Goal: Transaction & Acquisition: Obtain resource

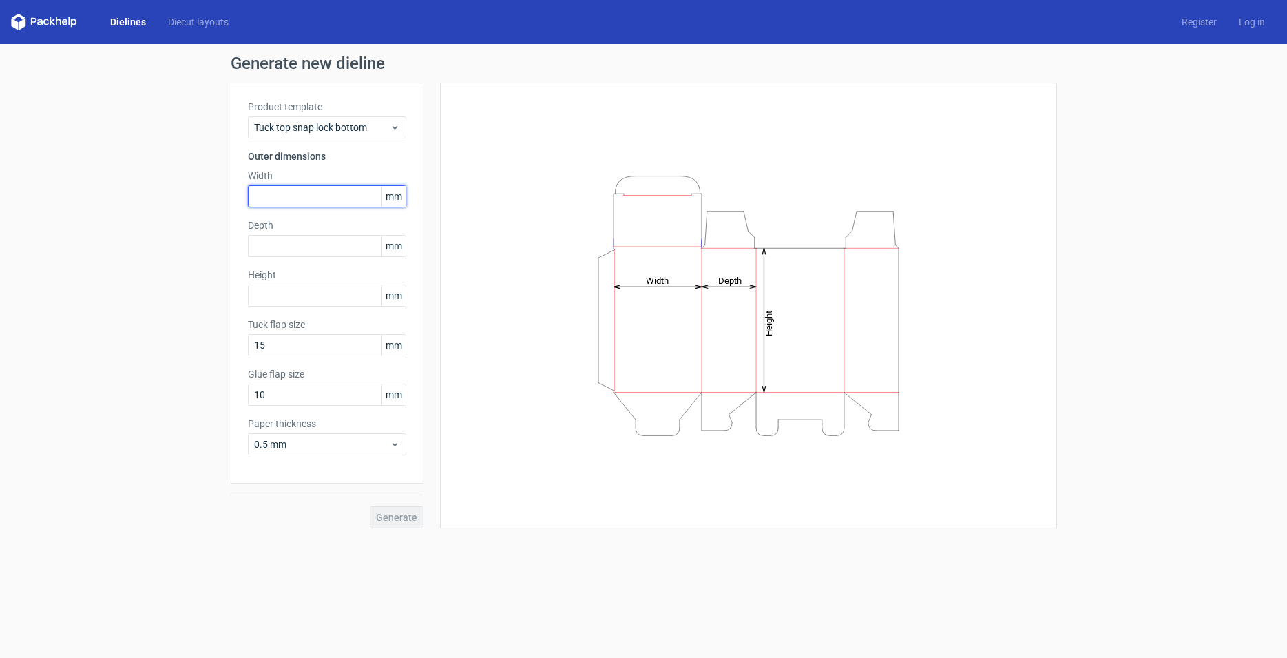
click at [324, 202] on input "text" at bounding box center [327, 196] width 158 height 22
type input "150"
type input "95"
type input "60"
type input "15"
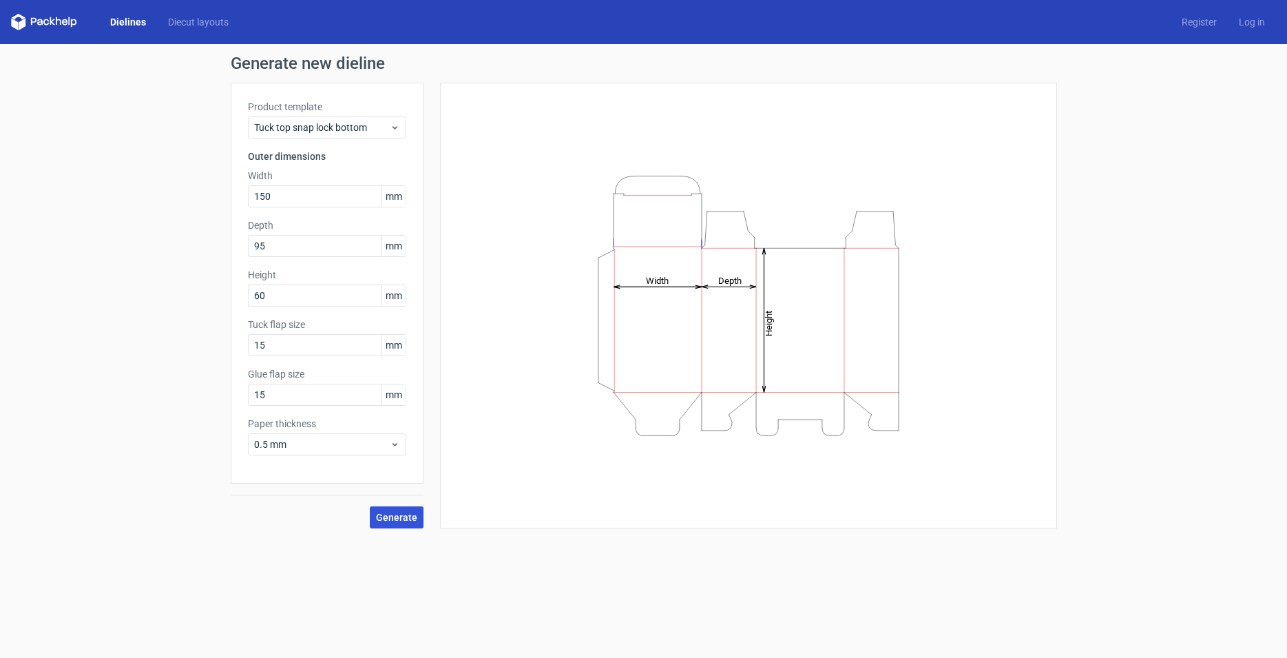
click at [386, 519] on span "Generate" at bounding box center [396, 517] width 41 height 10
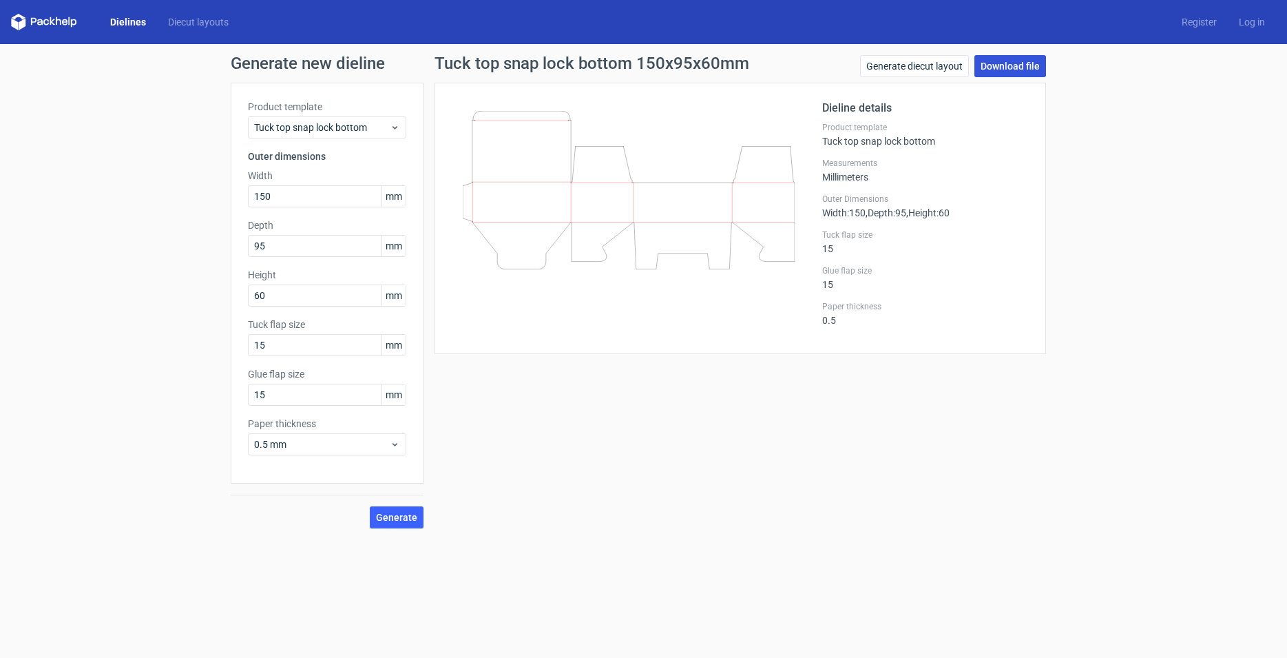
click at [1010, 70] on link "Download file" at bounding box center [1010, 66] width 72 height 22
click at [315, 121] on span "Tuck top snap lock bottom" at bounding box center [322, 128] width 136 height 14
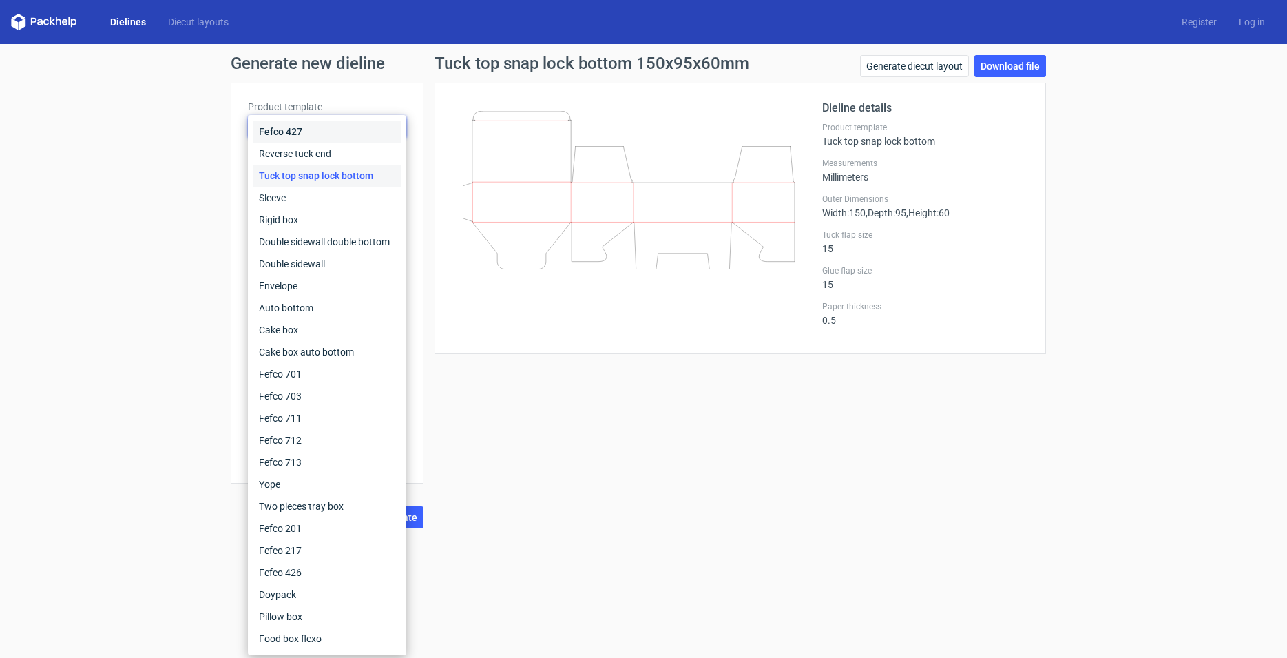
click at [315, 121] on div "Fefco 427" at bounding box center [326, 132] width 147 height 22
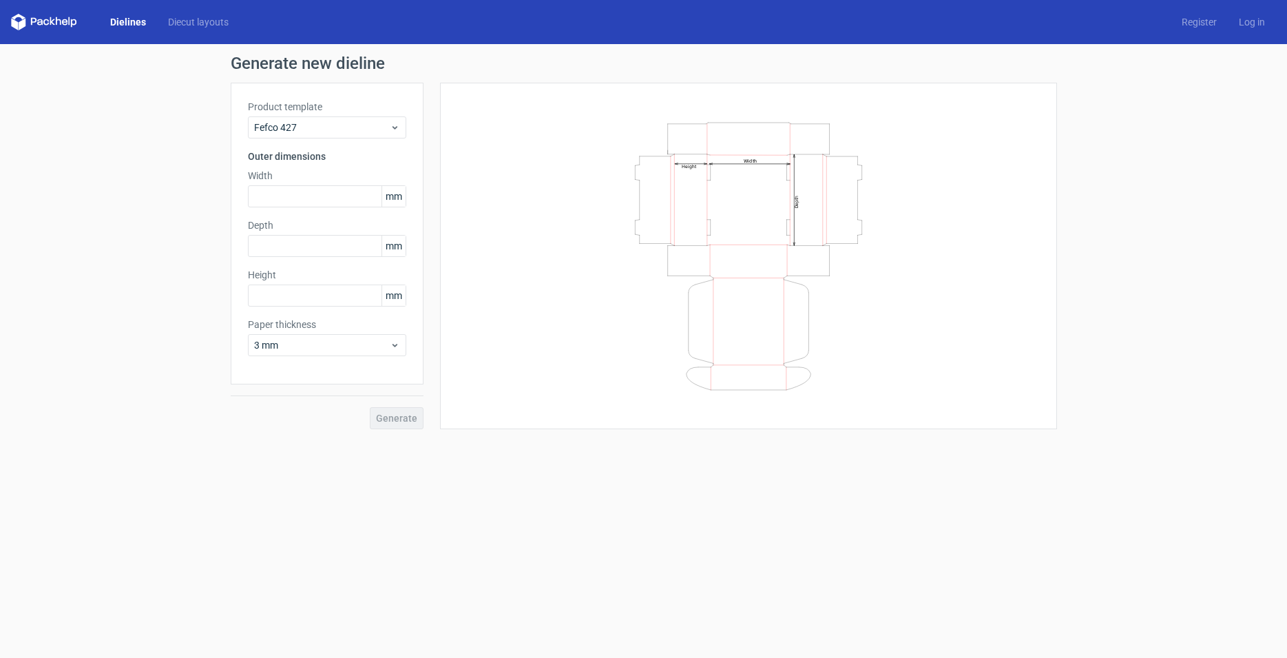
click at [359, 78] on div "Generate new dieline Product template Fefco 427 Outer dimensions Width mm Depth…" at bounding box center [644, 242] width 826 height 374
click at [310, 126] on span "Fefco 427" at bounding box center [322, 128] width 136 height 14
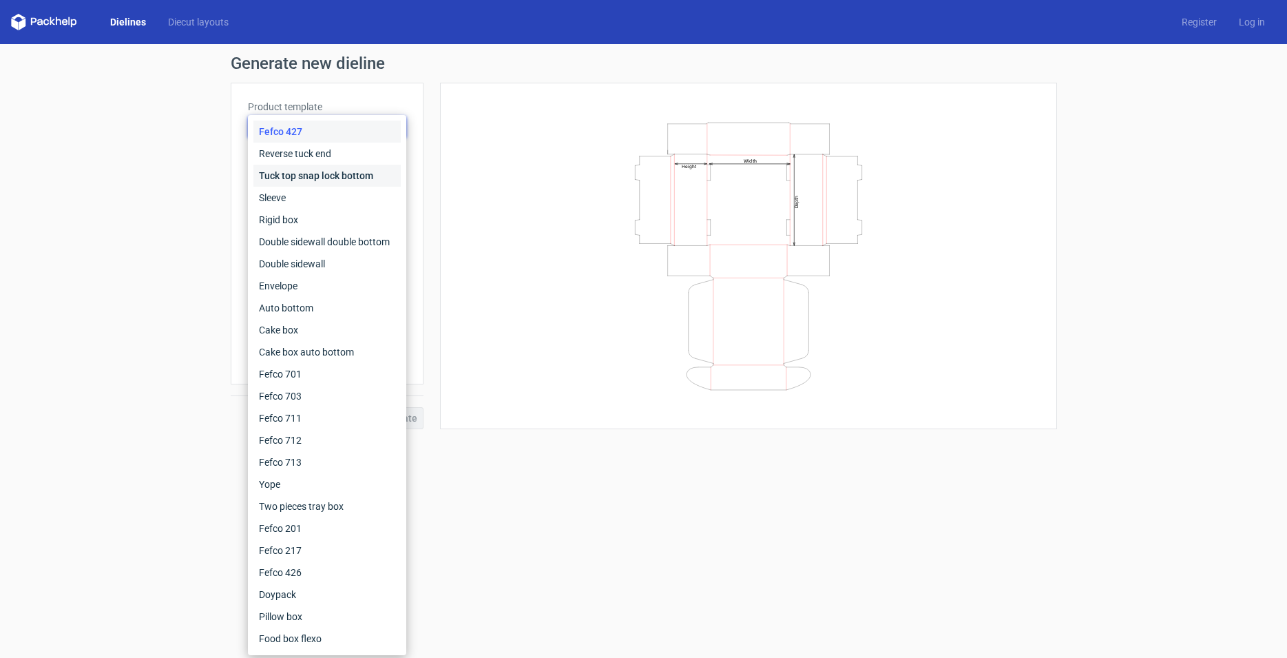
click at [315, 176] on div "Tuck top snap lock bottom" at bounding box center [326, 176] width 147 height 22
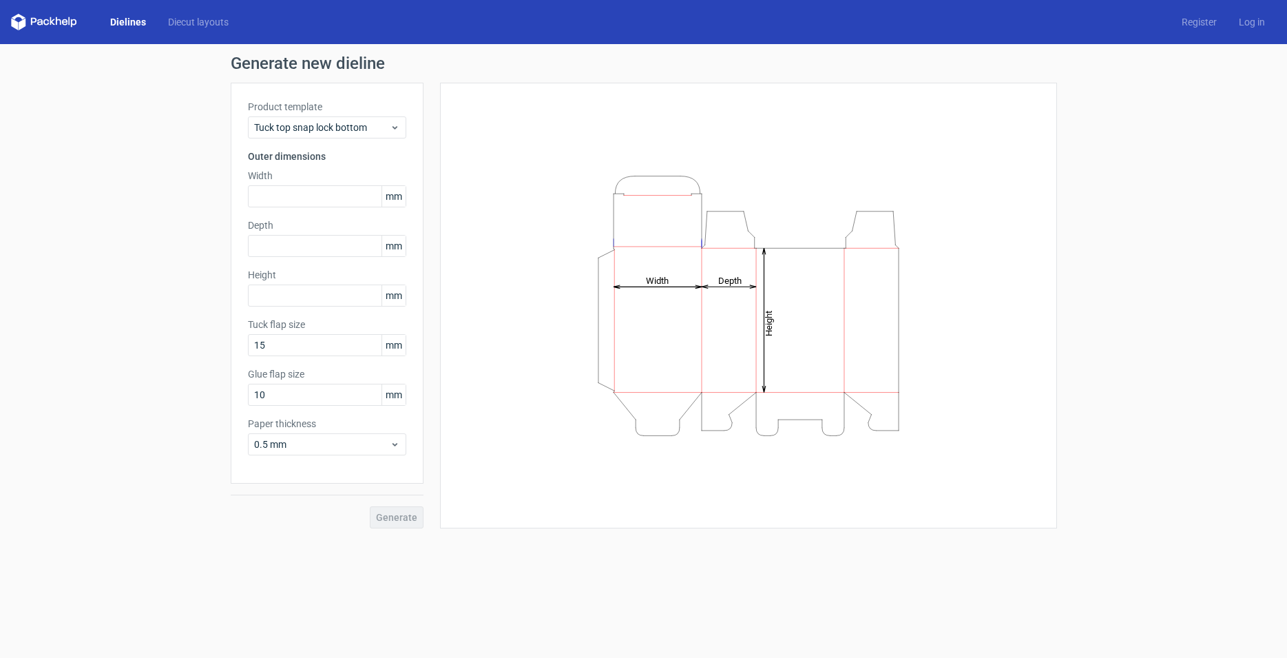
click at [136, 213] on div "Generate new dieline Product template Tuck top snap lock bottom Outer dimension…" at bounding box center [643, 291] width 1287 height 495
drag, startPoint x: 79, startPoint y: 336, endPoint x: 70, endPoint y: 288, distance: 49.2
click at [81, 336] on div "Generate new dieline Product template Tuck top snap lock bottom Outer dimension…" at bounding box center [643, 291] width 1287 height 495
